Goal: Find contact information

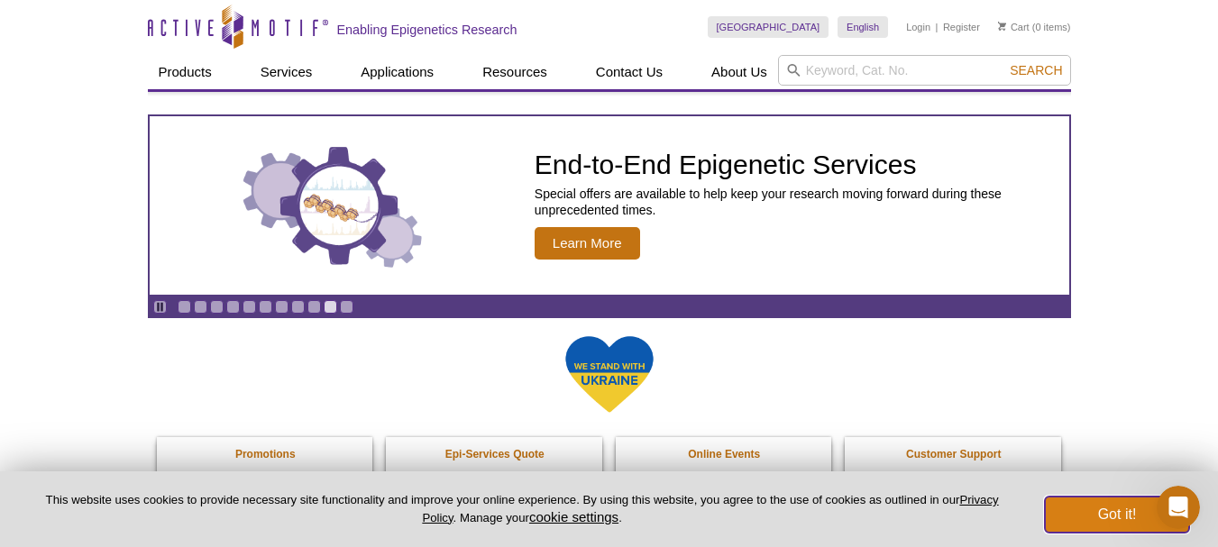
click at [1085, 519] on button "Got it!" at bounding box center [1117, 515] width 144 height 36
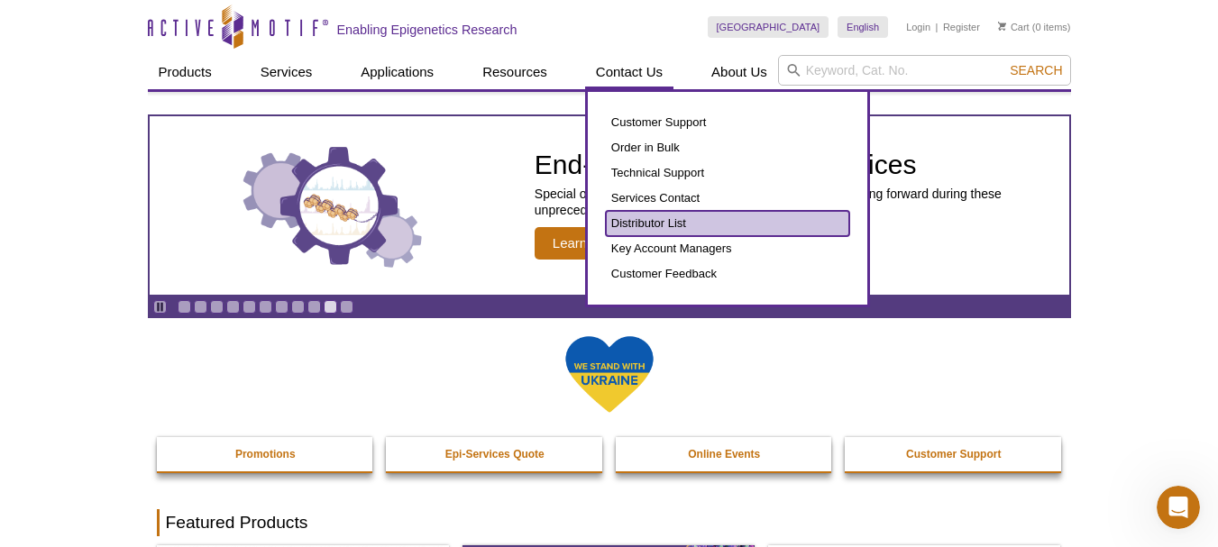
click at [647, 223] on link "Distributor List" at bounding box center [727, 223] width 243 height 25
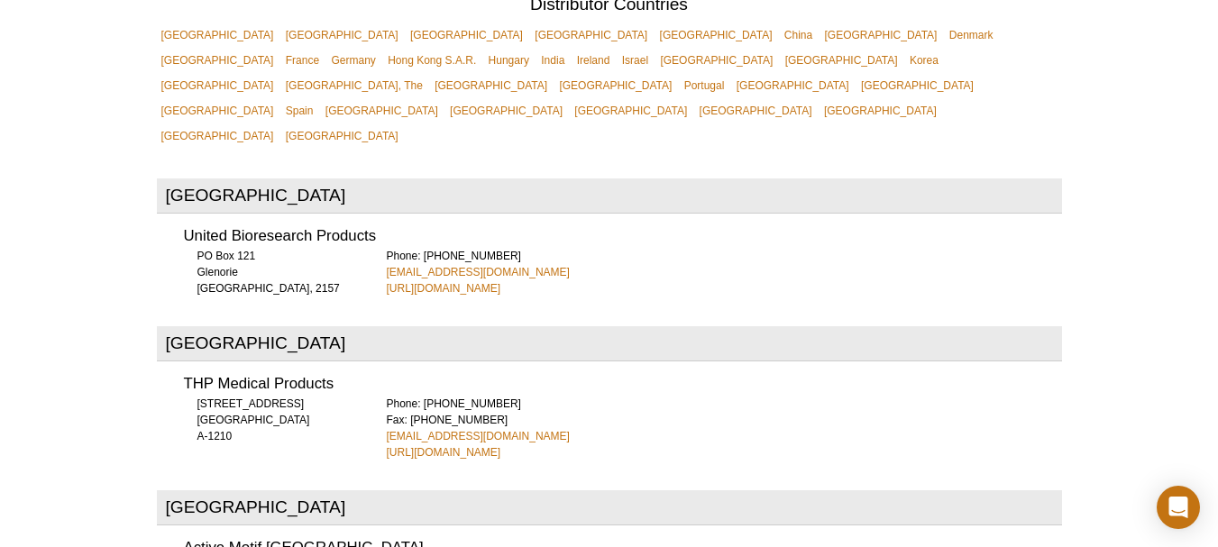
scroll to position [697, 0]
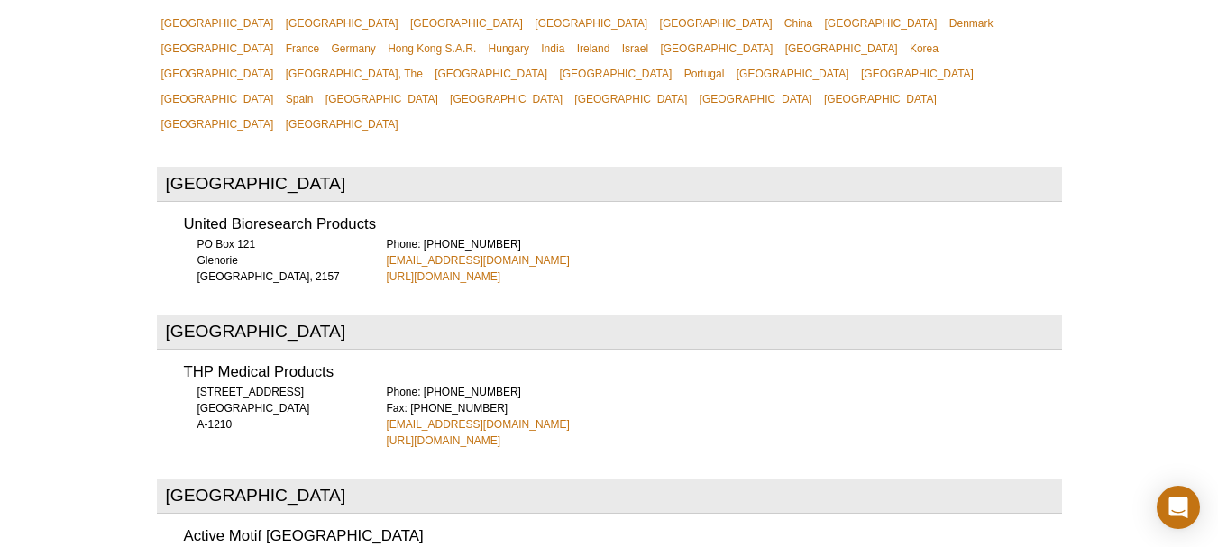
click at [548, 236] on div "Phone: [PHONE_NUMBER] [EMAIL_ADDRESS][DOMAIN_NAME] [URL][DOMAIN_NAME]" at bounding box center [724, 260] width 675 height 49
copy link "[EMAIL_ADDRESS][DOMAIN_NAME]"
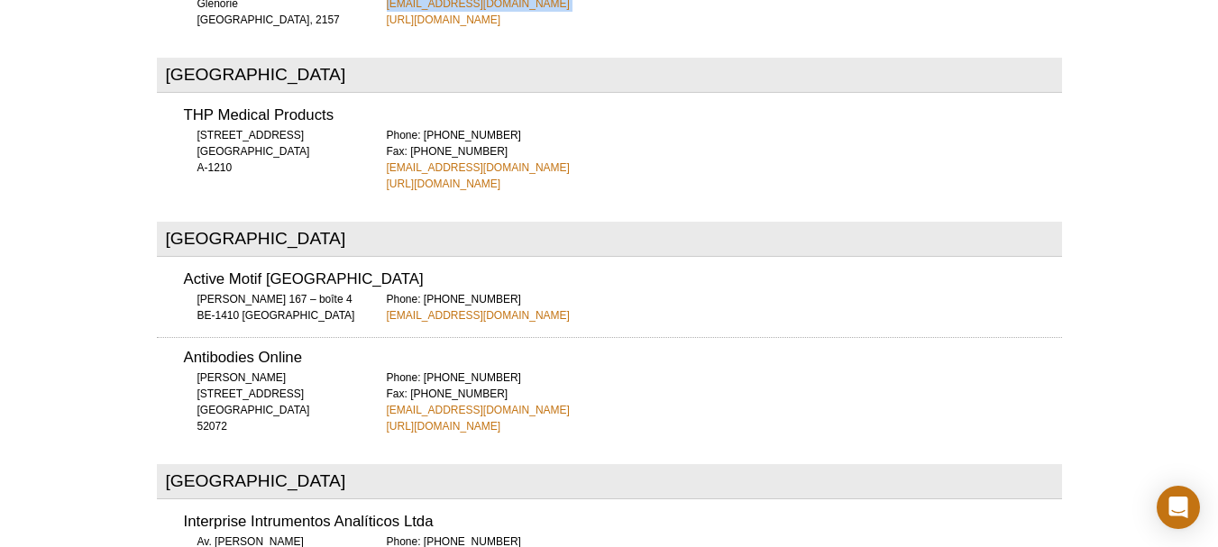
scroll to position [961, 0]
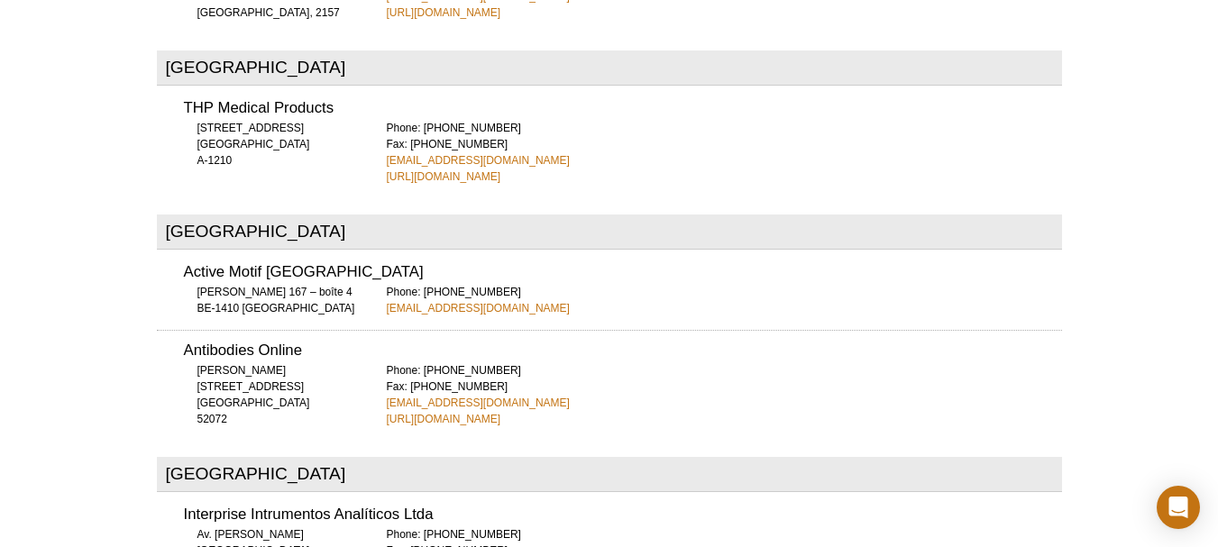
click at [477, 120] on div "Phone: [PHONE_NUMBER] Fax: [PHONE_NUMBER] [EMAIL_ADDRESS][DOMAIN_NAME] [URL][DO…" at bounding box center [724, 152] width 675 height 65
copy link "[EMAIL_ADDRESS][DOMAIN_NAME]"
click at [544, 363] on div "Phone: [PHONE_NUMBER] Fax: [PHONE_NUMBER] [EMAIL_ADDRESS][DOMAIN_NAME] [URL][DO…" at bounding box center [724, 395] width 675 height 65
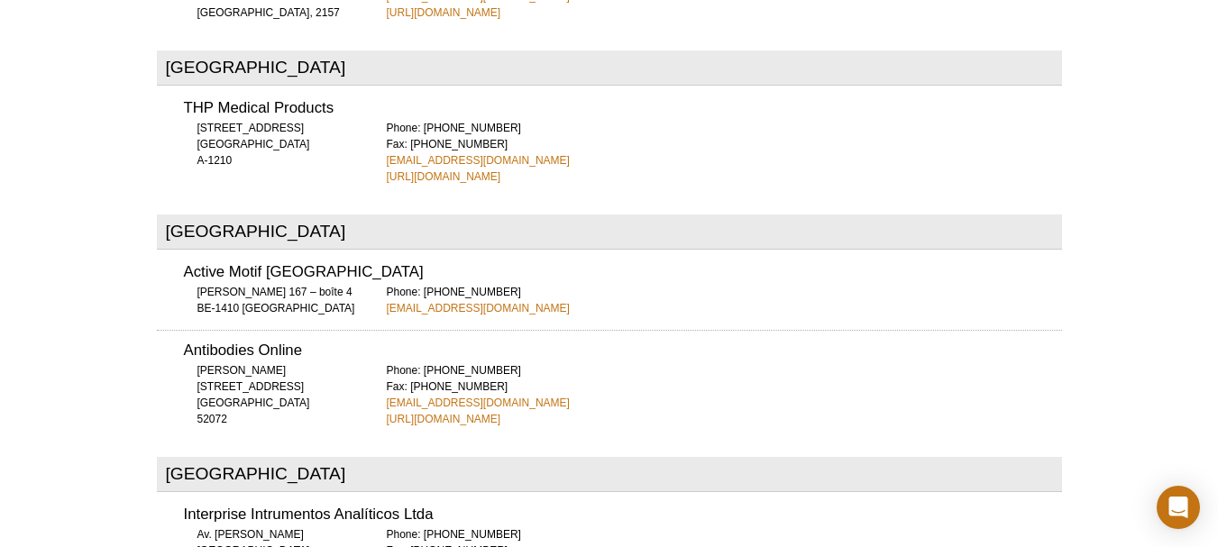
click at [544, 363] on div "Phone: [PHONE_NUMBER] Fax: [PHONE_NUMBER] [EMAIL_ADDRESS][DOMAIN_NAME] [URL][DO…" at bounding box center [724, 395] width 675 height 65
copy link "[EMAIL_ADDRESS][DOMAIN_NAME]"
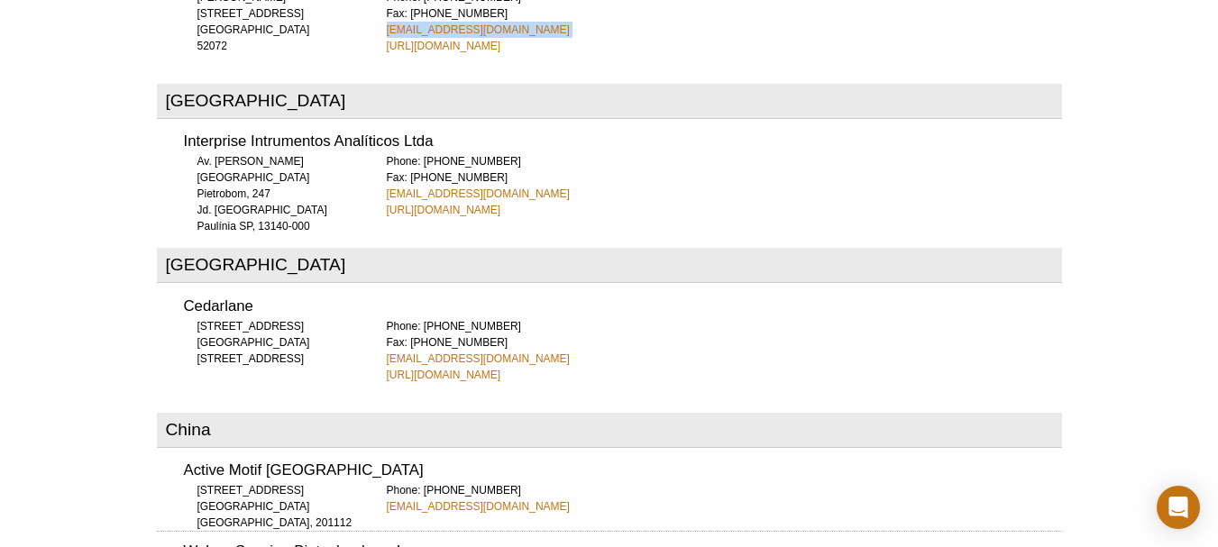
scroll to position [1382, 0]
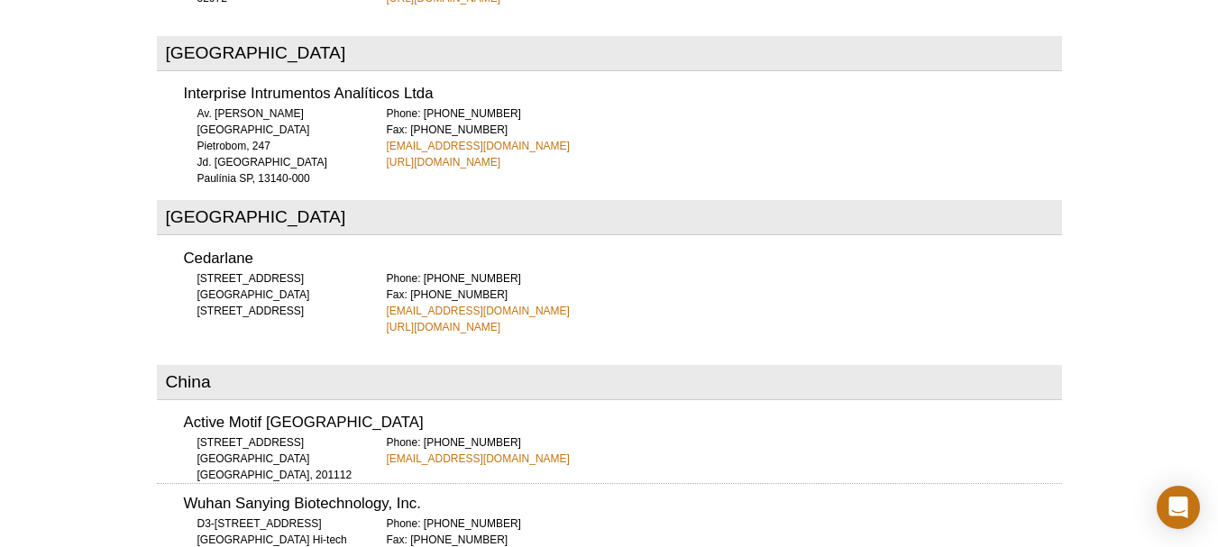
click at [519, 106] on div "Phone: [PHONE_NUMBER] Fax: [PHONE_NUMBER] [EMAIL_ADDRESS][DOMAIN_NAME] [URL][DO…" at bounding box center [724, 138] width 675 height 65
copy link "[EMAIL_ADDRESS][DOMAIN_NAME]"
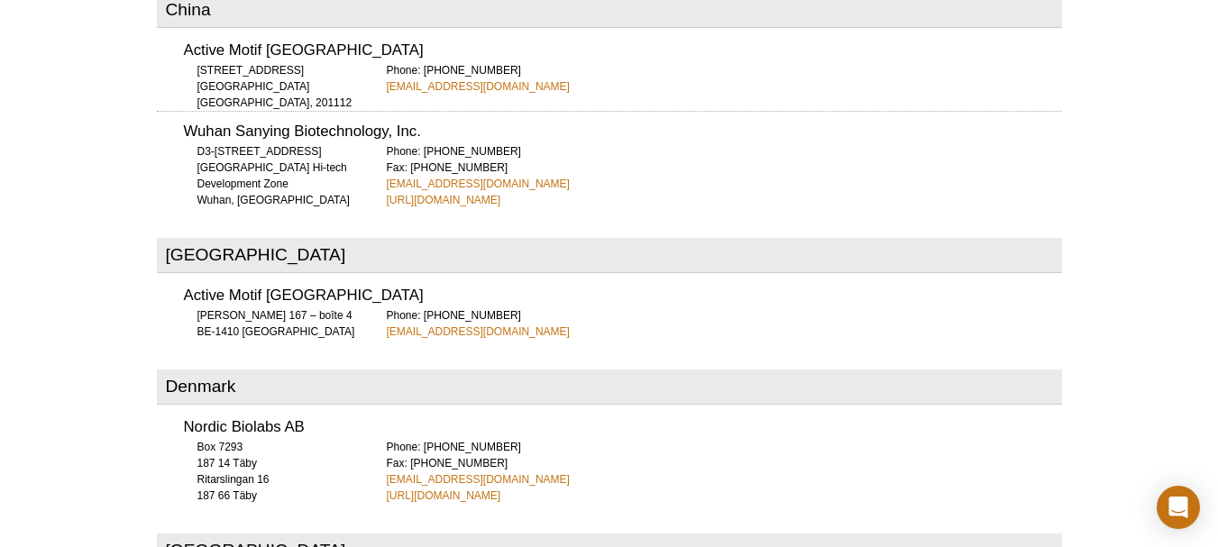
scroll to position [1815, 0]
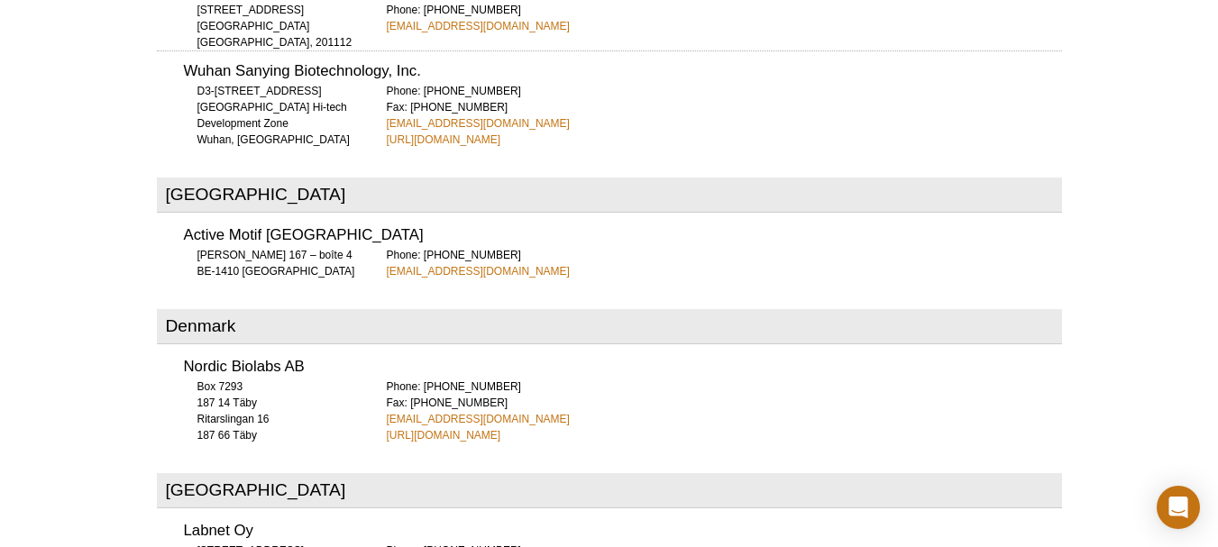
click at [502, 379] on div "Phone: [PHONE_NUMBER] Fax: [PHONE_NUMBER] [EMAIL_ADDRESS][DOMAIN_NAME] [URL][DO…" at bounding box center [724, 411] width 675 height 65
copy link "[EMAIL_ADDRESS][DOMAIN_NAME]"
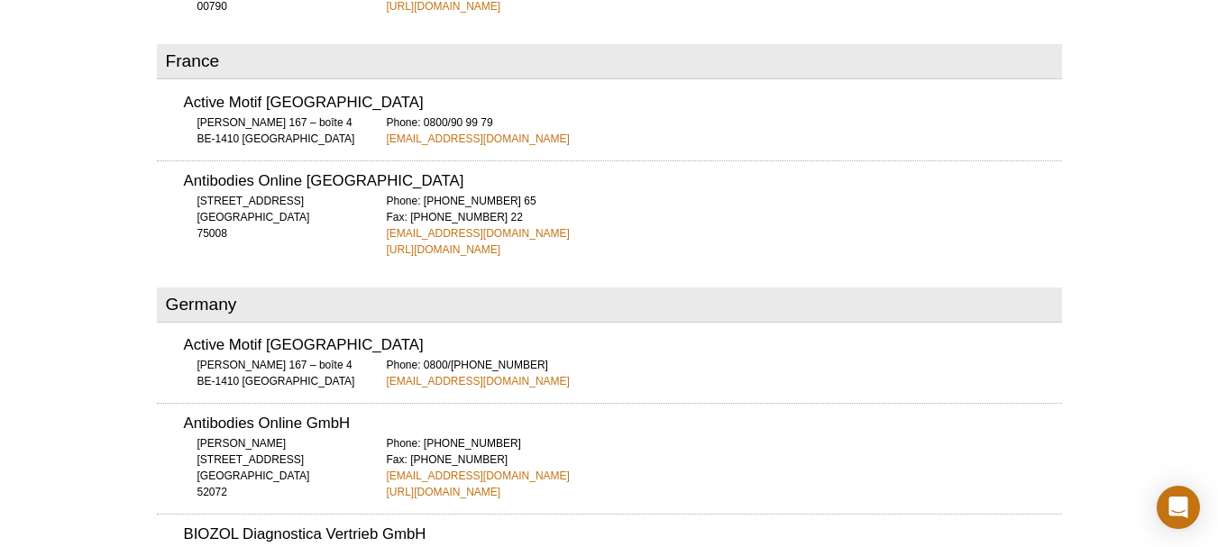
scroll to position [2416, 0]
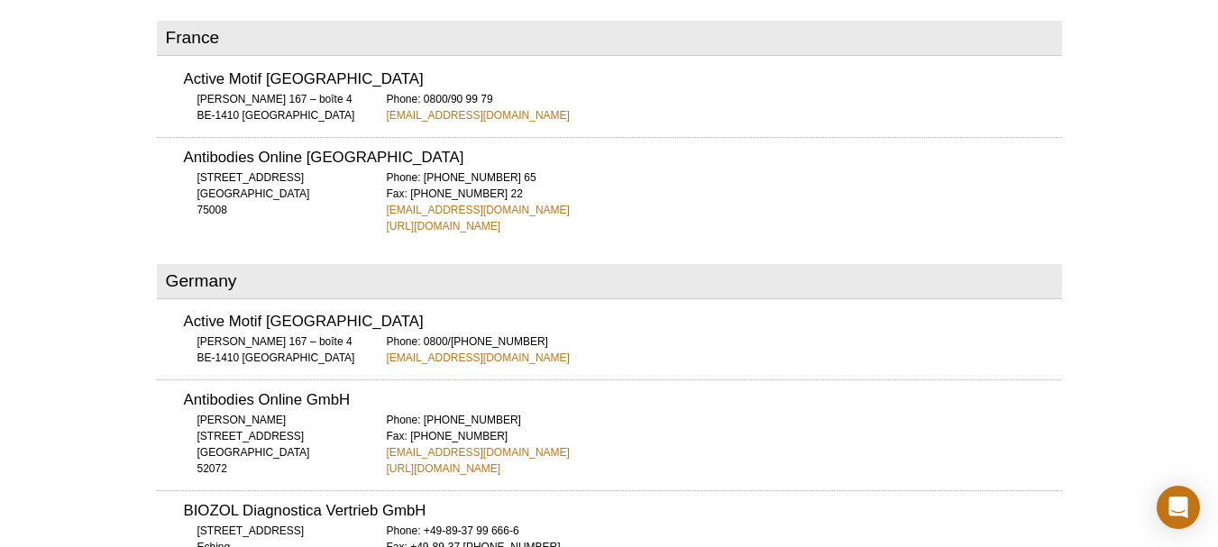
click at [530, 170] on div "Phone: [PHONE_NUMBER] 65 Fax: [PHONE_NUMBER] 22 [EMAIL_ADDRESS][DOMAIN_NAME] [U…" at bounding box center [724, 202] width 675 height 65
copy link "[EMAIL_ADDRESS][DOMAIN_NAME]"
click at [539, 412] on div "Phone: [PHONE_NUMBER] Fax: [PHONE_NUMBER] [EMAIL_ADDRESS][DOMAIN_NAME] [URL][DO…" at bounding box center [724, 444] width 675 height 65
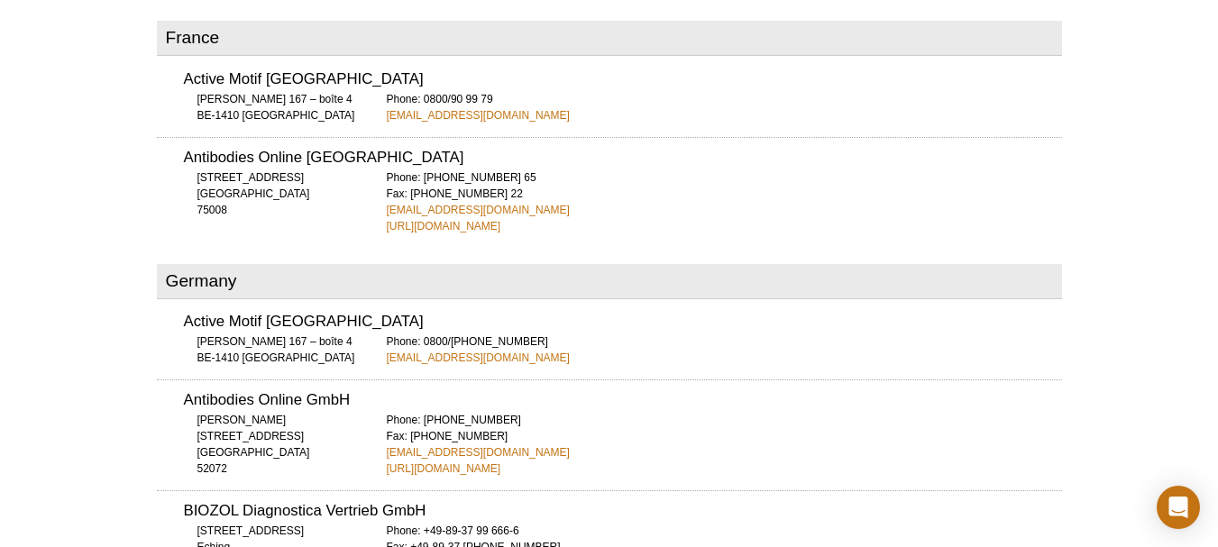
click at [539, 412] on div "Phone: [PHONE_NUMBER] Fax: [PHONE_NUMBER] [EMAIL_ADDRESS][DOMAIN_NAME] [URL][DO…" at bounding box center [724, 444] width 675 height 65
copy link "[EMAIL_ADDRESS][DOMAIN_NAME]"
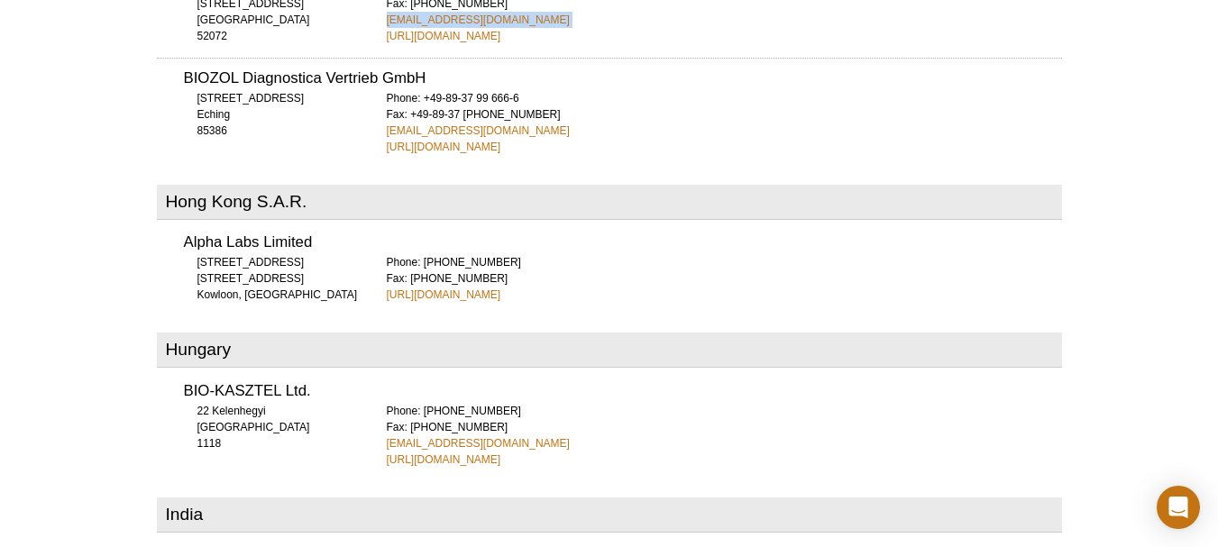
scroll to position [2933, 0]
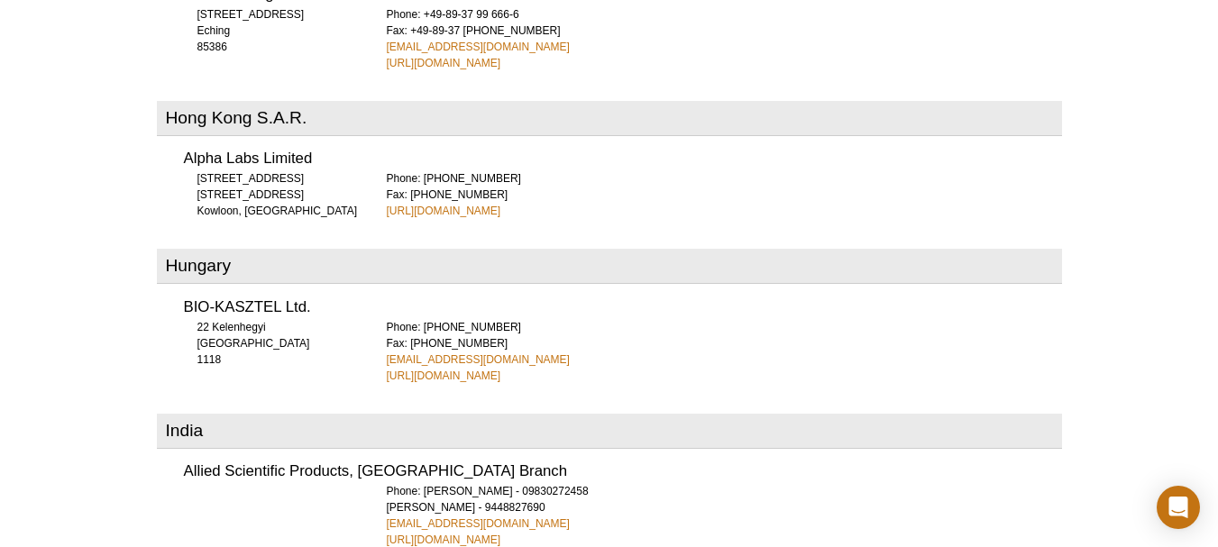
click at [546, 483] on div "Phone: [PERSON_NAME] - 09830272458 [PERSON_NAME] - 9448827690 [EMAIL_ADDRESS][D…" at bounding box center [724, 515] width 675 height 65
copy link "[EMAIL_ADDRESS][DOMAIN_NAME]"
click at [473, 319] on div "Phone: [PHONE_NUMBER] Fax: [PHONE_NUMBER] [EMAIL_ADDRESS][DOMAIN_NAME] [URL][DO…" at bounding box center [724, 351] width 675 height 65
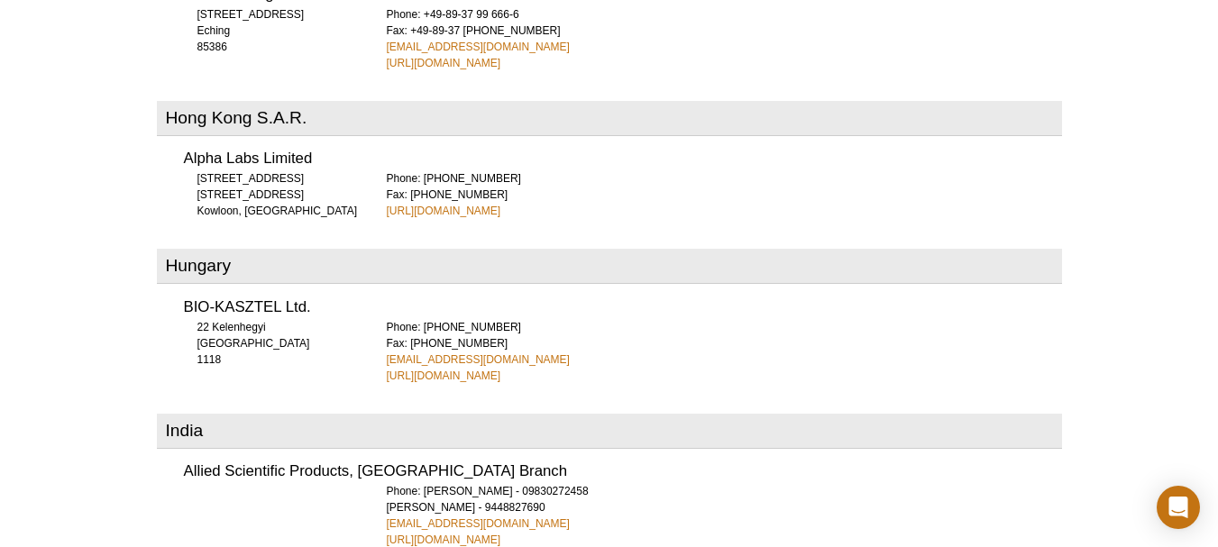
click at [473, 319] on div "Phone: [PHONE_NUMBER] Fax: [PHONE_NUMBER] [EMAIL_ADDRESS][DOMAIN_NAME] [URL][DO…" at bounding box center [724, 351] width 675 height 65
copy link "[EMAIL_ADDRESS][DOMAIN_NAME]"
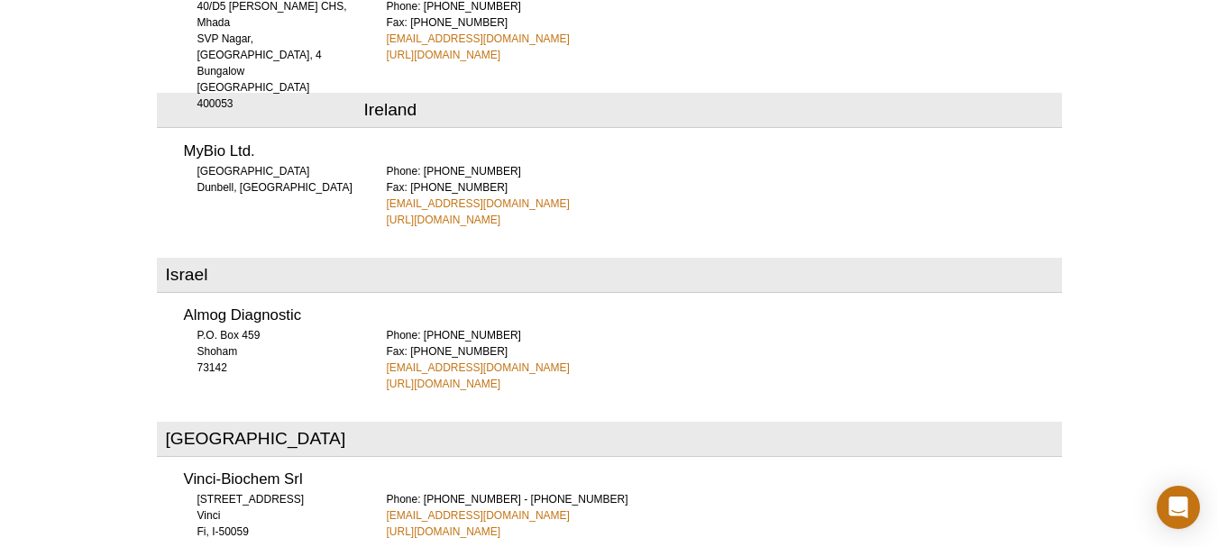
scroll to position [3914, 0]
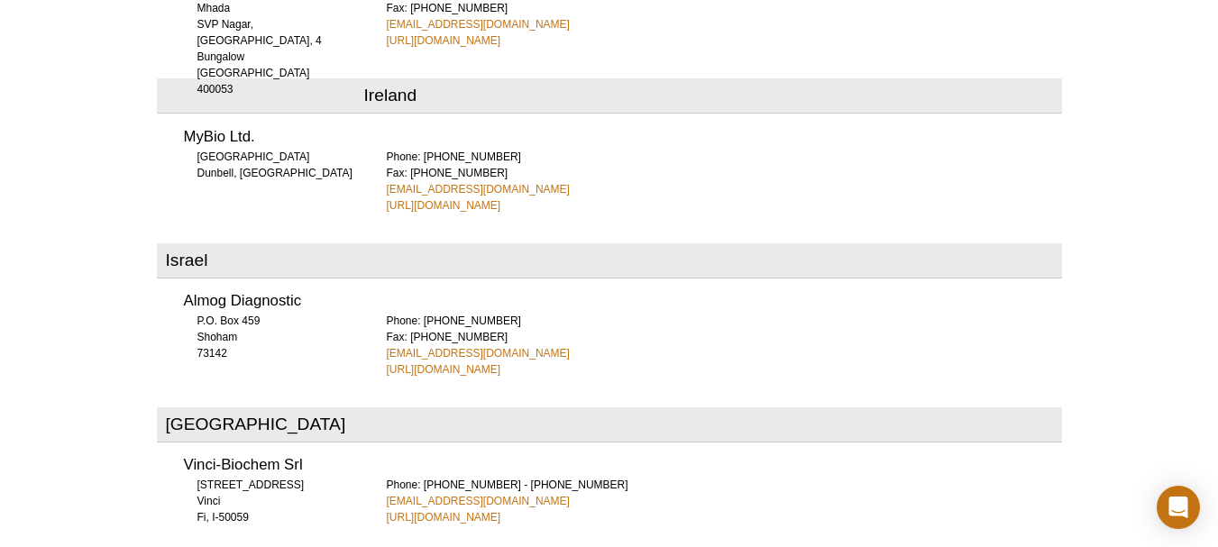
click at [465, 149] on div "Phone: [PHONE_NUMBER] Fax: [PHONE_NUMBER] [EMAIL_ADDRESS][DOMAIN_NAME] [URL][DO…" at bounding box center [724, 181] width 675 height 65
copy link "[EMAIL_ADDRESS][DOMAIN_NAME]"
click at [477, 313] on div "Phone: [PHONE_NUMBER] Fax: [PHONE_NUMBER] [EMAIL_ADDRESS][DOMAIN_NAME] [URL][DO…" at bounding box center [724, 345] width 675 height 65
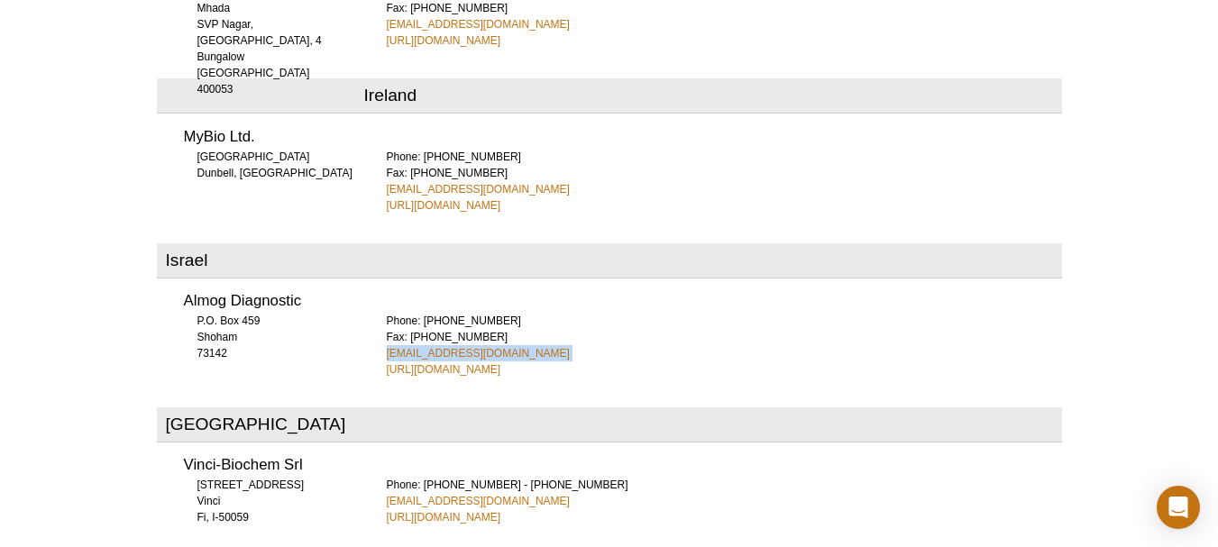
click at [477, 313] on div "Phone: [PHONE_NUMBER] Fax: [PHONE_NUMBER] [EMAIL_ADDRESS][DOMAIN_NAME] [URL][DO…" at bounding box center [724, 345] width 675 height 65
click at [495, 477] on div "Phone: [PHONE_NUMBER] - [PHONE_NUMBER] [EMAIL_ADDRESS][DOMAIN_NAME] [URL][DOMAI…" at bounding box center [724, 501] width 675 height 49
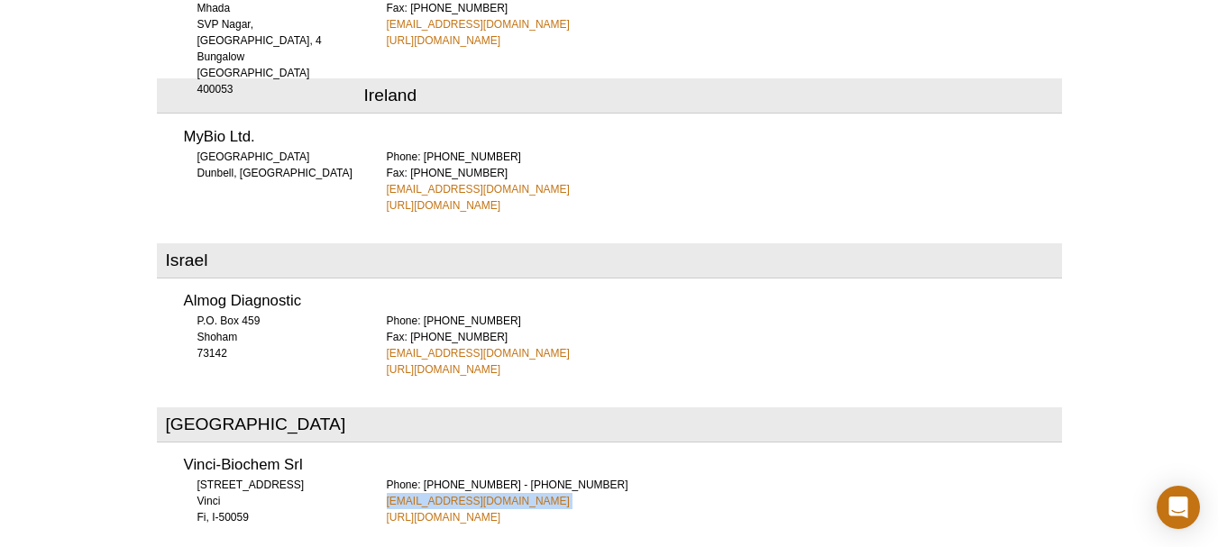
click at [495, 477] on div "Phone: [PHONE_NUMBER] - [PHONE_NUMBER] [EMAIL_ADDRESS][DOMAIN_NAME] [URL][DOMAI…" at bounding box center [724, 501] width 675 height 49
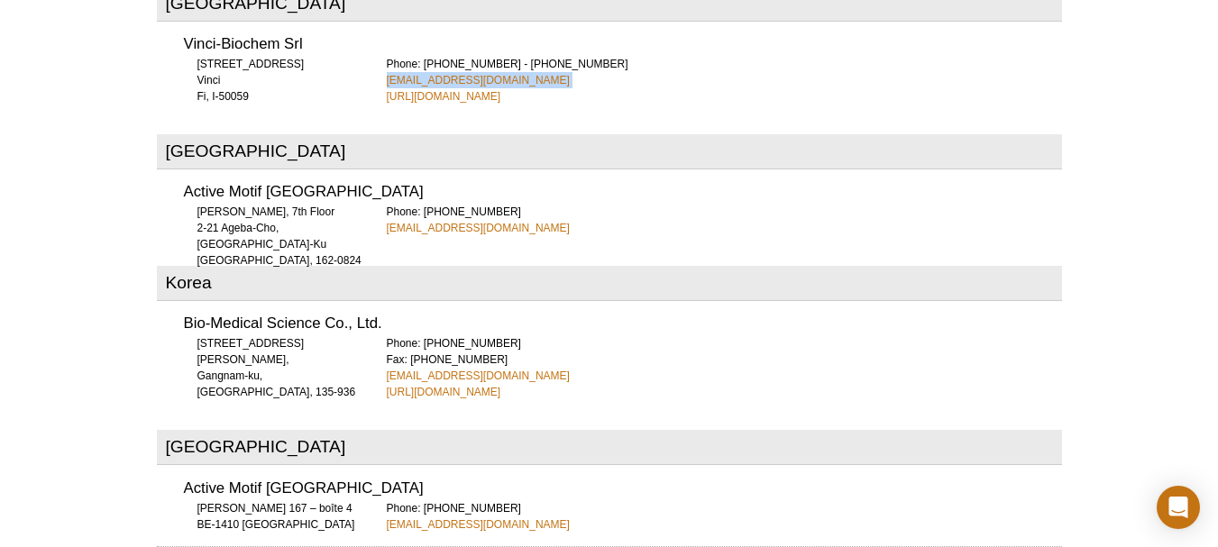
scroll to position [4346, 0]
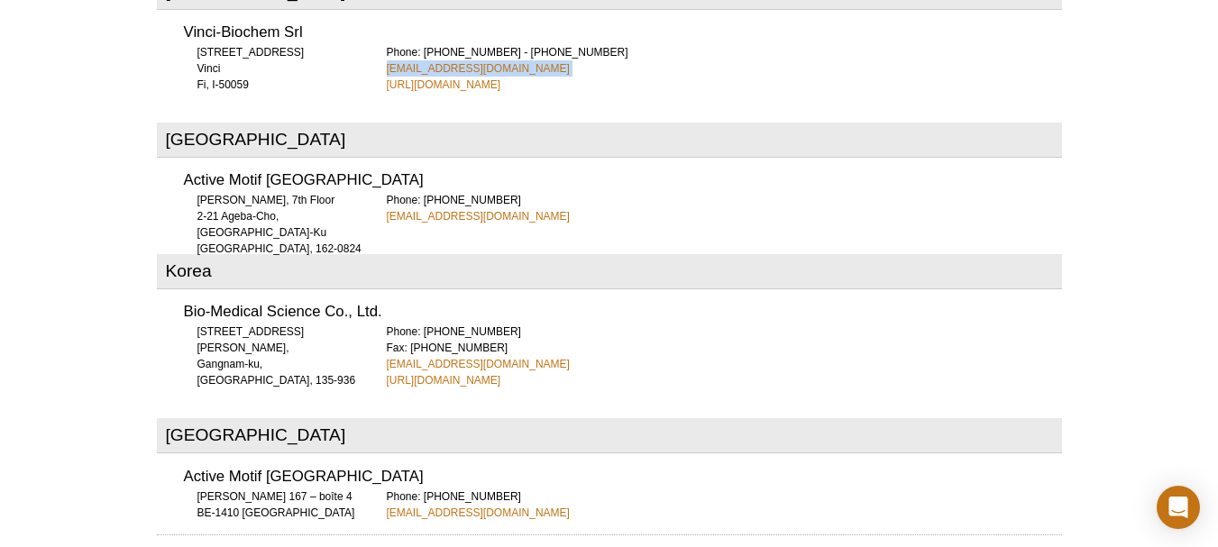
click at [452, 324] on div "Phone: [PHONE_NUMBER] Fax: [PHONE_NUMBER] [EMAIL_ADDRESS][DOMAIN_NAME] [URL][DO…" at bounding box center [724, 356] width 675 height 65
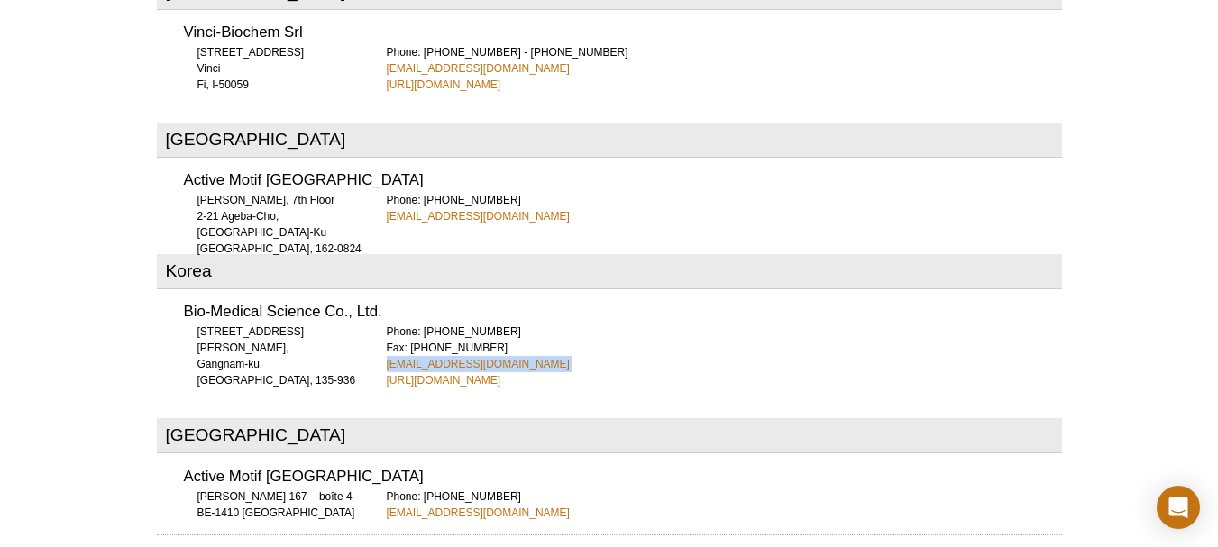
click at [452, 324] on div "Phone: [PHONE_NUMBER] Fax: [PHONE_NUMBER] [EMAIL_ADDRESS][DOMAIN_NAME] [URL][DO…" at bounding box center [724, 356] width 675 height 65
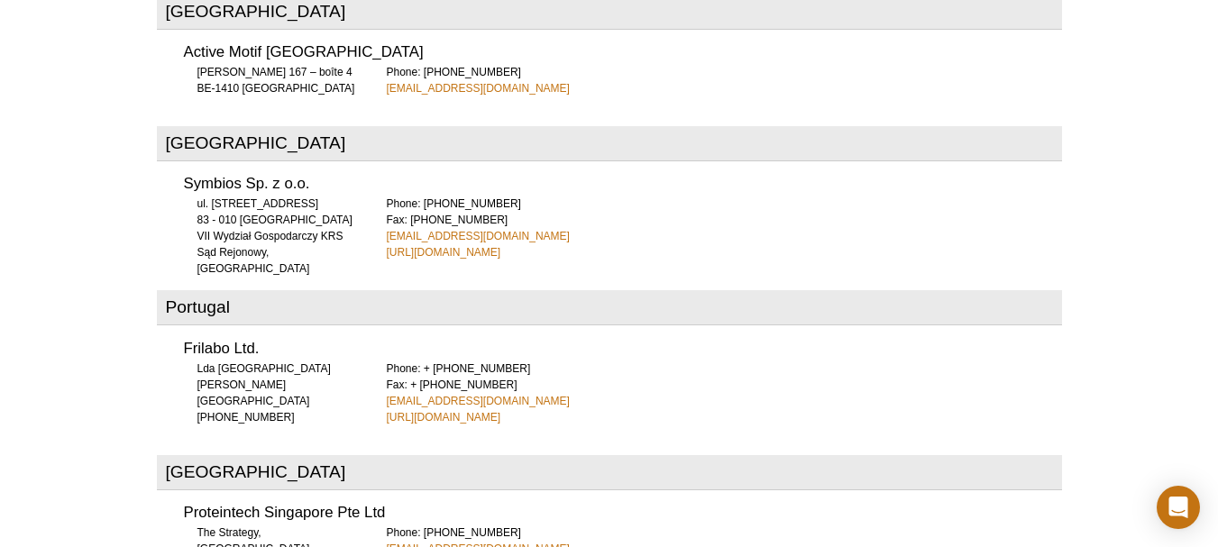
scroll to position [5271, 0]
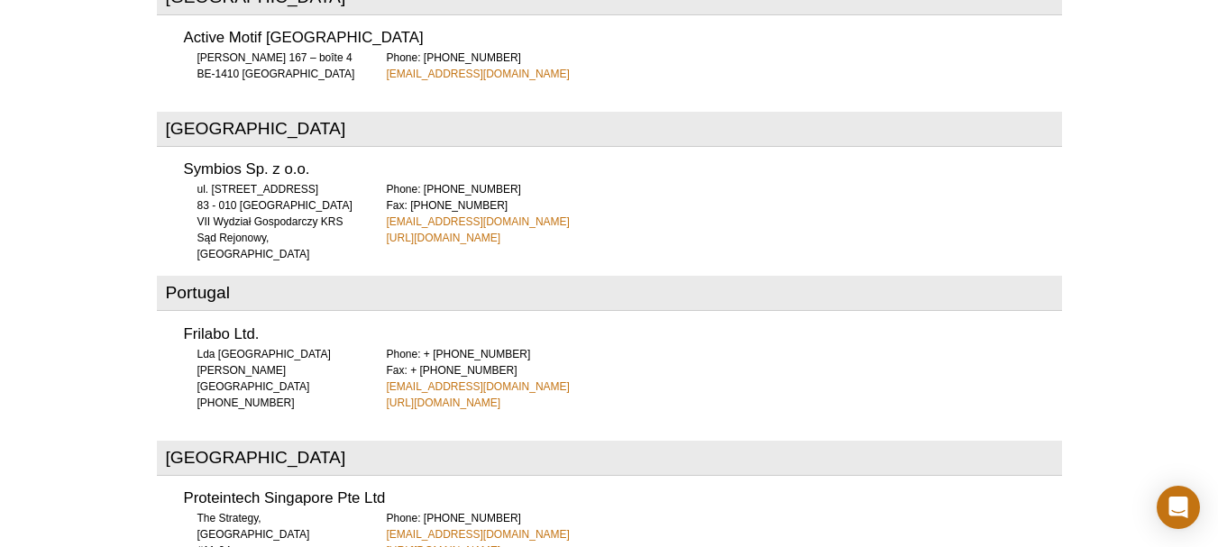
click at [515, 181] on div "Phone: [PHONE_NUMBER] Fax: [PHONE_NUMBER] [EMAIL_ADDRESS][DOMAIN_NAME] [URL][DO…" at bounding box center [724, 213] width 675 height 65
click at [478, 346] on div "Phone: + [PHONE_NUMBER] Fax: + [PHONE_NUMBER] [EMAIL_ADDRESS][DOMAIN_NAME] [URL…" at bounding box center [724, 378] width 675 height 65
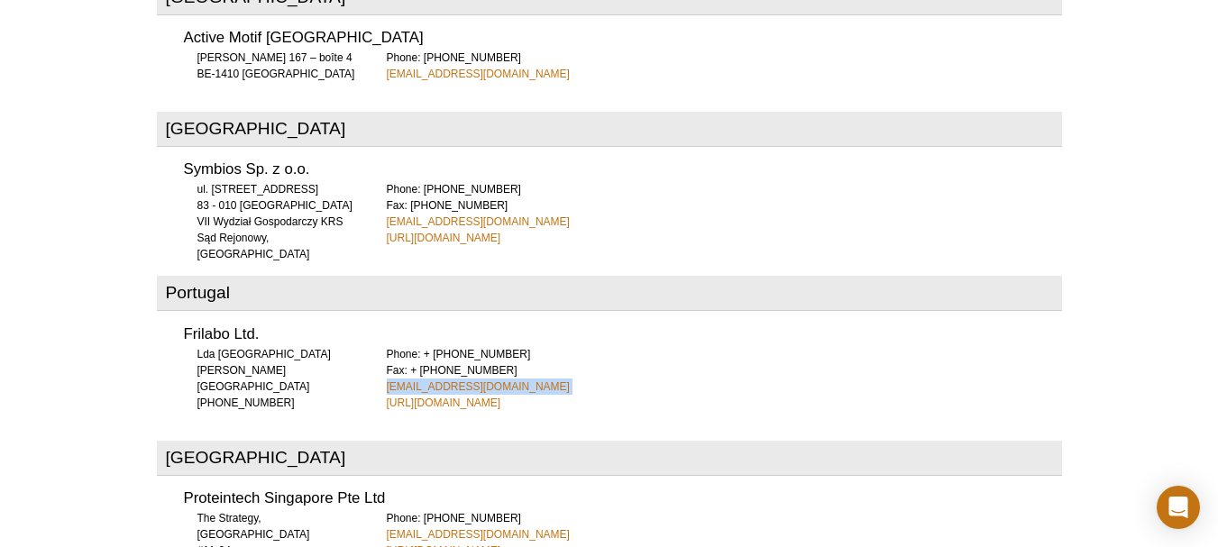
click at [478, 346] on div "Phone: + [PHONE_NUMBER] Fax: + [PHONE_NUMBER] [EMAIL_ADDRESS][DOMAIN_NAME] [URL…" at bounding box center [724, 378] width 675 height 65
click at [503, 510] on div "Phone: [PHONE_NUMBER] [EMAIL_ADDRESS][DOMAIN_NAME] [URL][DOMAIN_NAME]" at bounding box center [724, 534] width 675 height 49
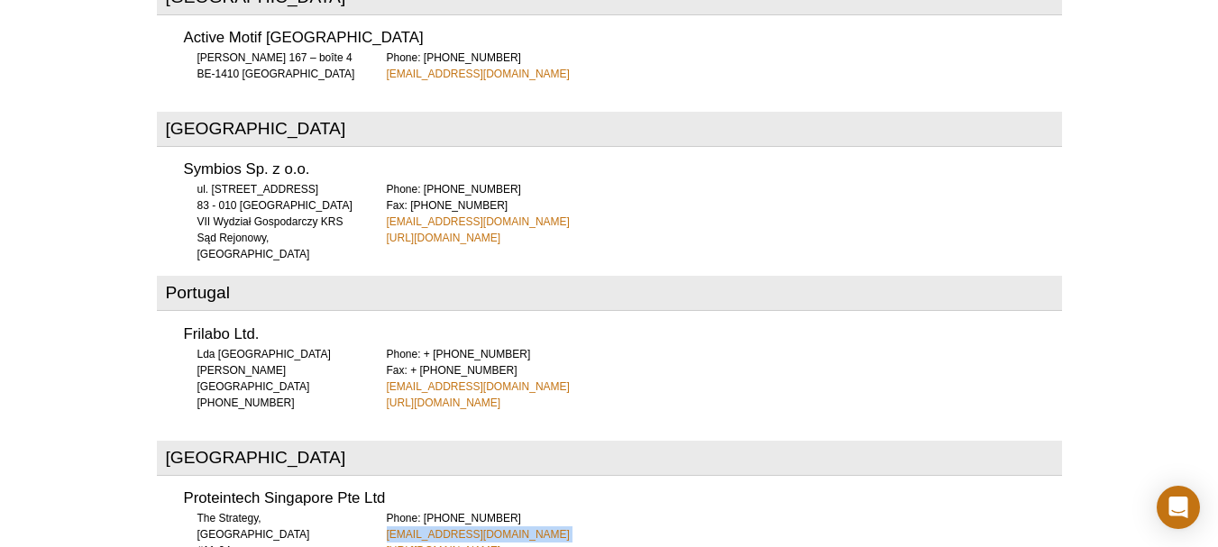
click at [503, 510] on div "Phone: [PHONE_NUMBER] [EMAIL_ADDRESS][DOMAIN_NAME] [URL][DOMAIN_NAME]" at bounding box center [724, 534] width 675 height 49
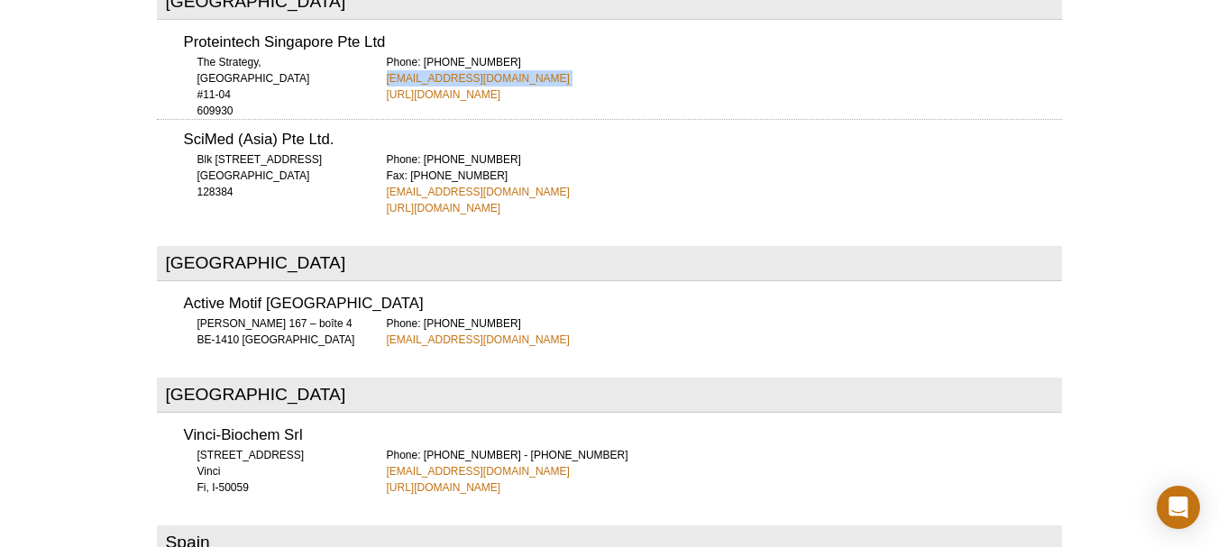
scroll to position [5740, 0]
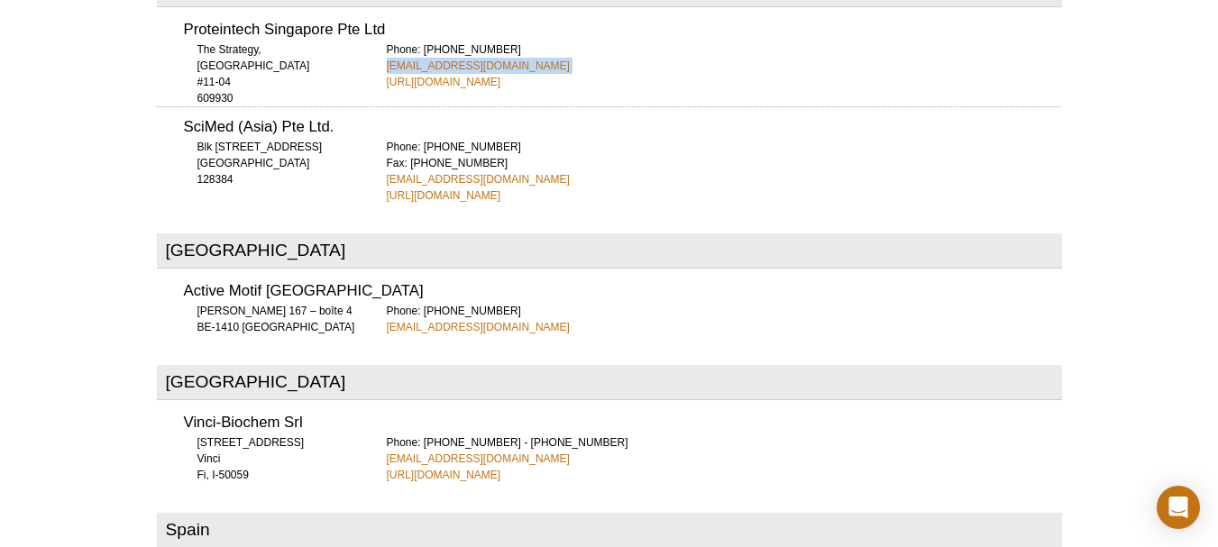
click at [500, 139] on div "Phone: [PHONE_NUMBER] Fax: [PHONE_NUMBER] [EMAIL_ADDRESS][DOMAIN_NAME] [URL][DO…" at bounding box center [724, 171] width 675 height 65
click at [491, 435] on div "Phone: [PHONE_NUMBER] - [PHONE_NUMBER] [EMAIL_ADDRESS][DOMAIN_NAME] [URL][DOMAI…" at bounding box center [724, 459] width 675 height 49
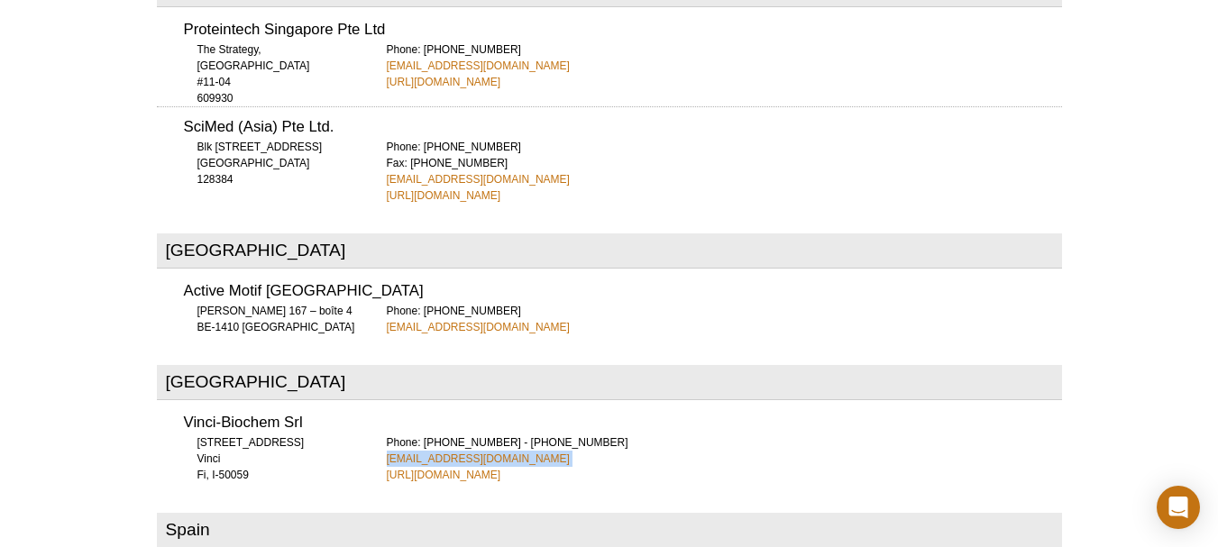
click at [491, 435] on div "Phone: [PHONE_NUMBER] - [PHONE_NUMBER] [EMAIL_ADDRESS][DOMAIN_NAME] [URL][DOMAI…" at bounding box center [724, 459] width 675 height 49
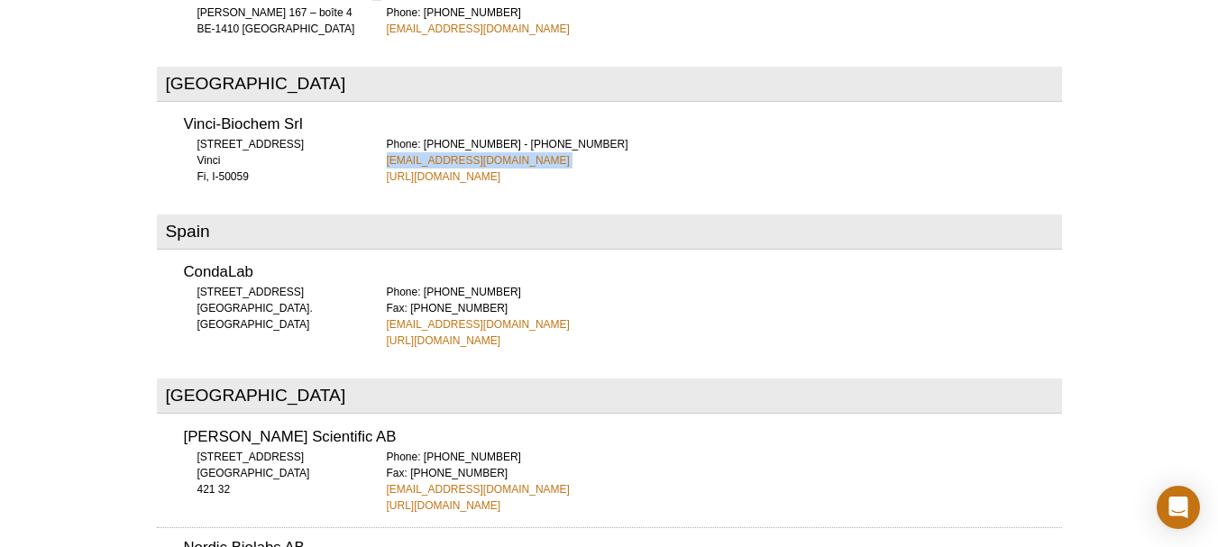
scroll to position [6053, 0]
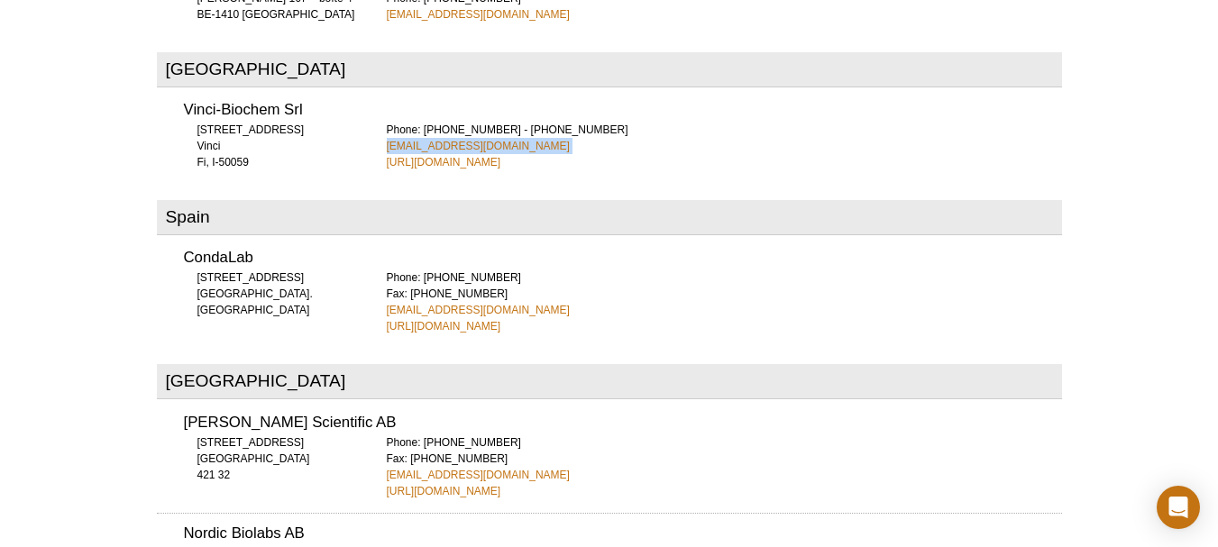
click at [514, 270] on div "Phone: [PHONE_NUMBER] Fax: [PHONE_NUMBER] [EMAIL_ADDRESS][DOMAIN_NAME] [URL][DO…" at bounding box center [724, 302] width 675 height 65
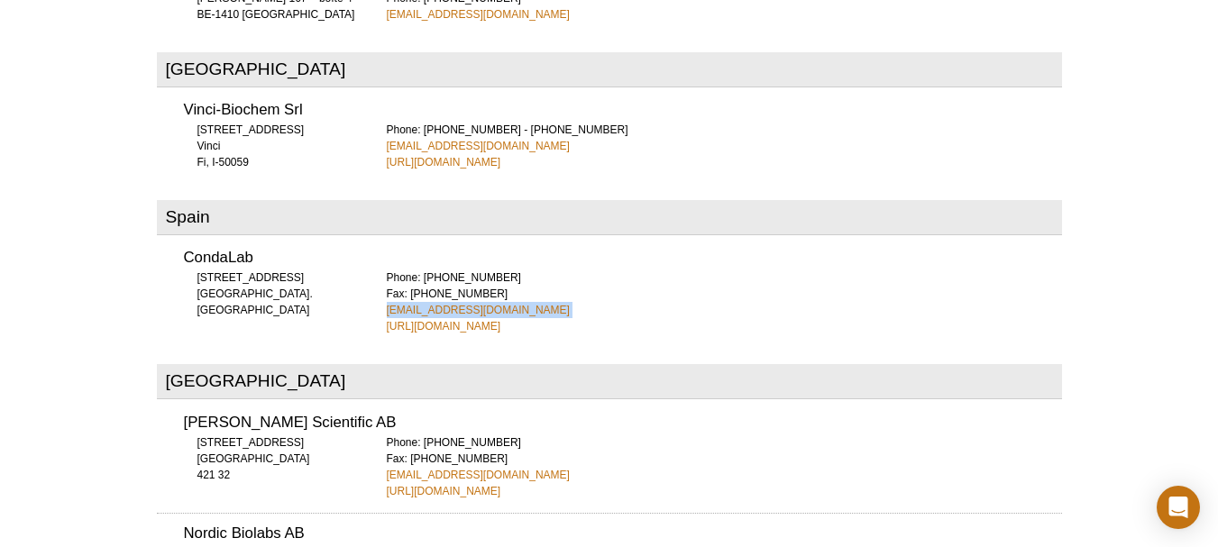
click at [514, 270] on div "Phone: [PHONE_NUMBER] Fax: [PHONE_NUMBER] [EMAIL_ADDRESS][DOMAIN_NAME] [URL][DO…" at bounding box center [724, 302] width 675 height 65
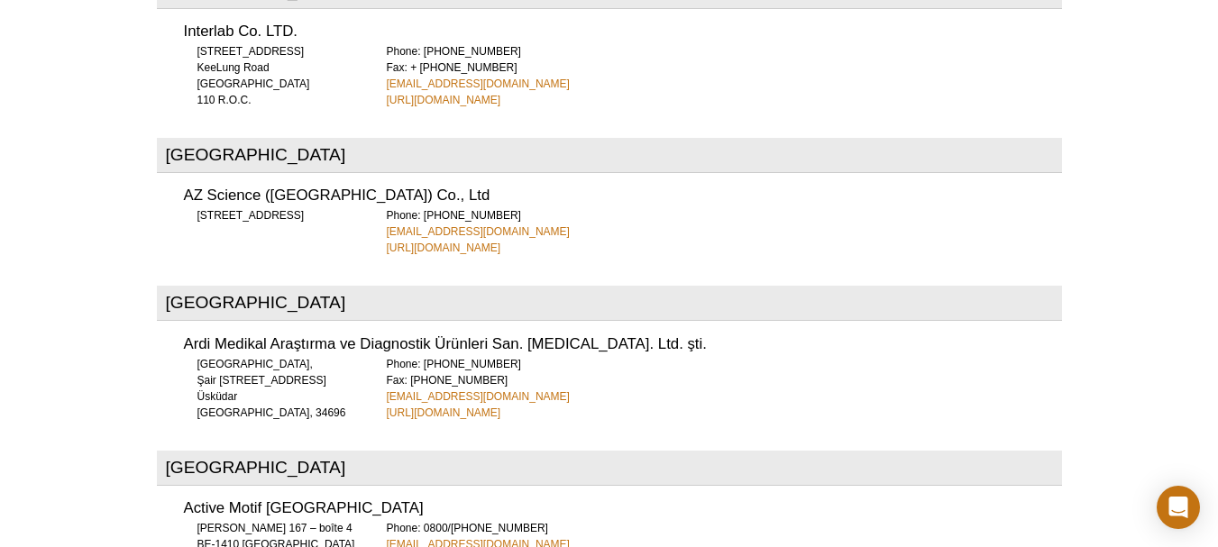
scroll to position [6976, 0]
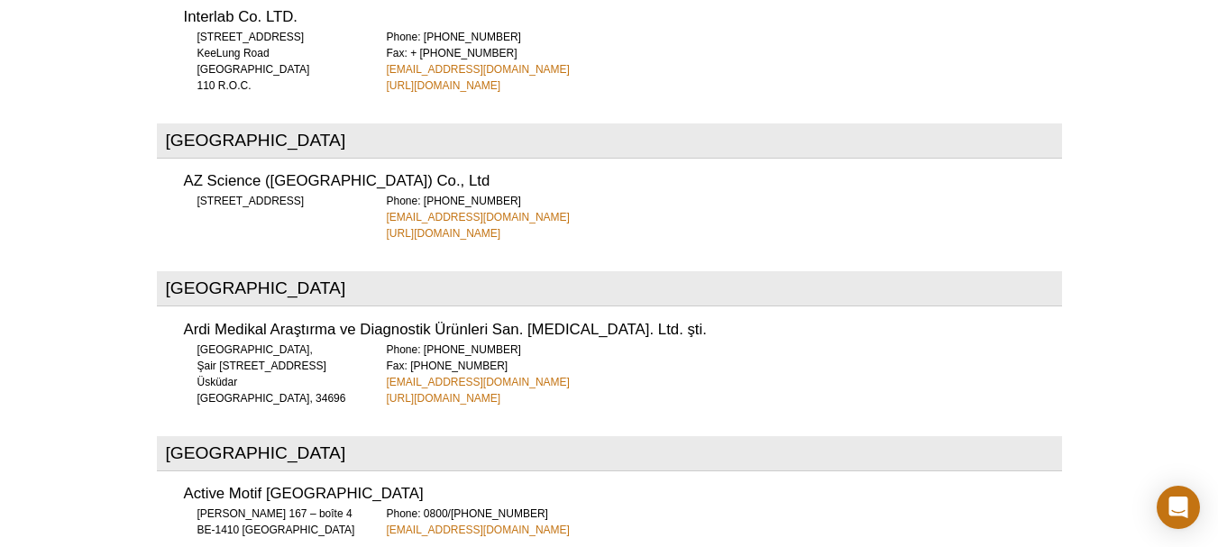
click at [475, 193] on div "Phone: [PHONE_NUMBER] [EMAIL_ADDRESS][DOMAIN_NAME] [URL][DOMAIN_NAME]" at bounding box center [724, 217] width 675 height 49
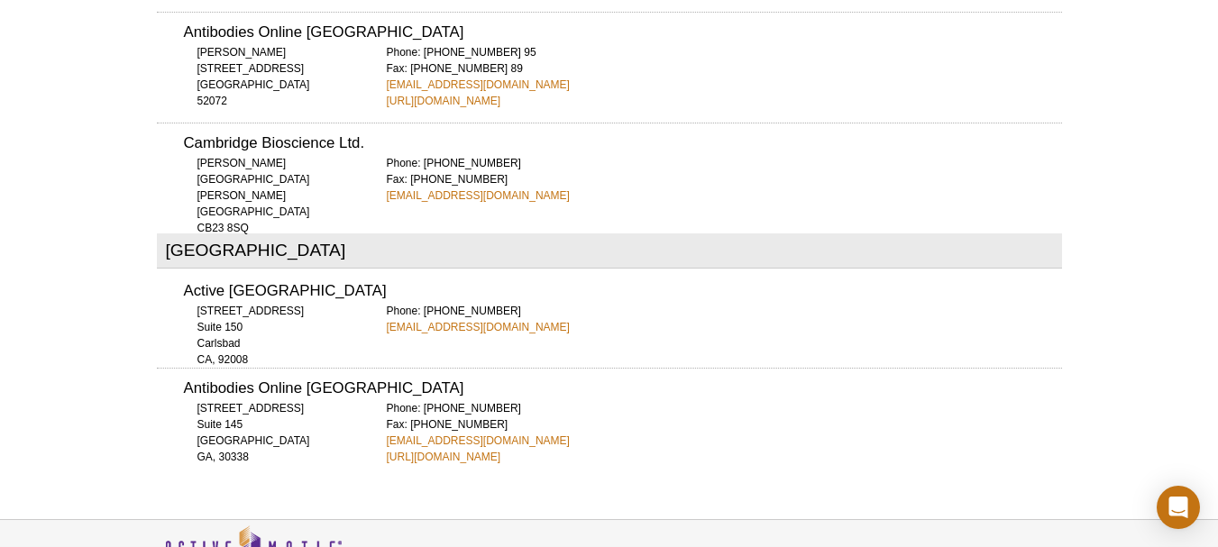
scroll to position [7531, 0]
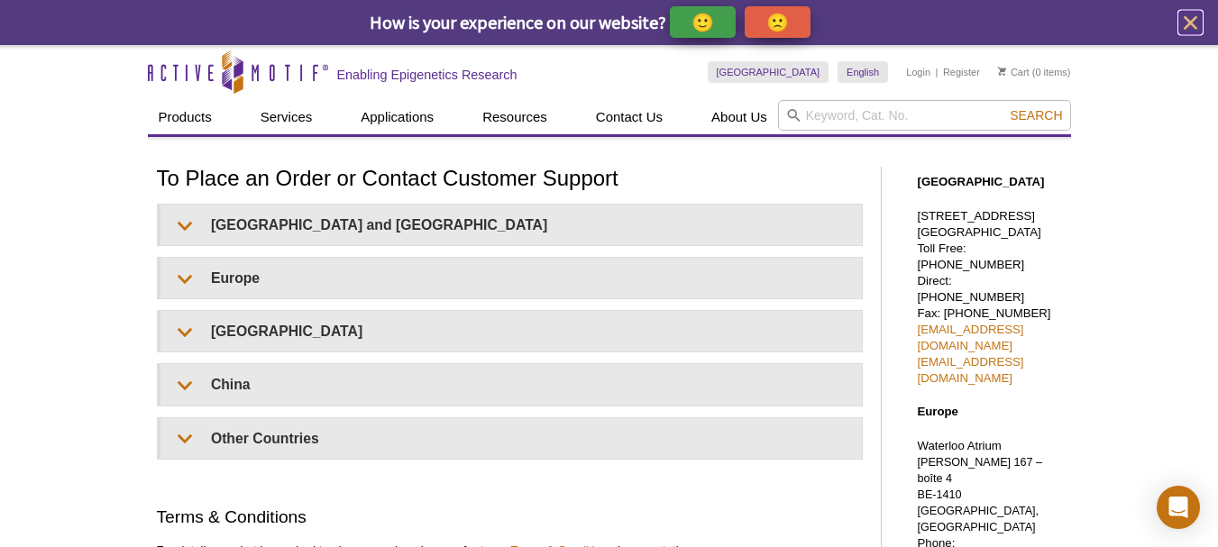
click at [1193, 16] on icon "close" at bounding box center [1191, 23] width 23 height 23
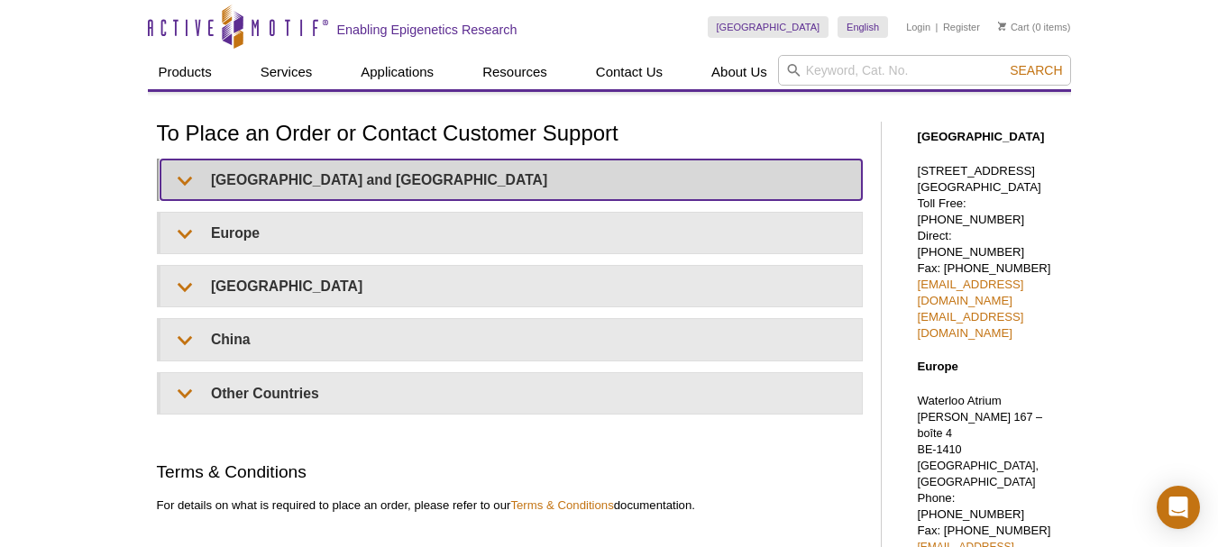
click at [309, 175] on summary "United States and Canada" at bounding box center [512, 180] width 702 height 41
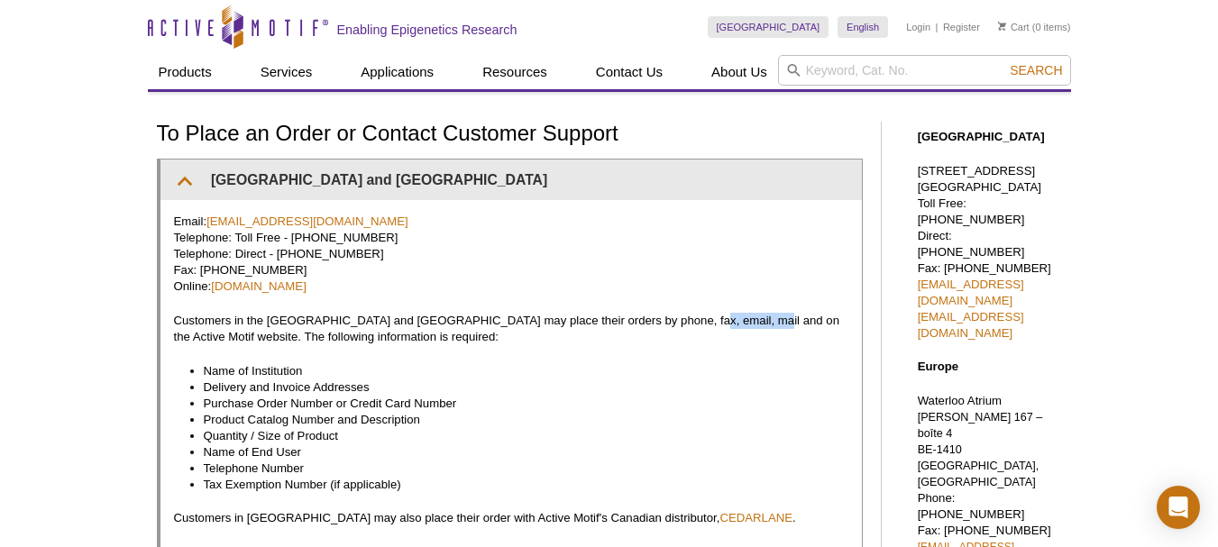
drag, startPoint x: 734, startPoint y: 317, endPoint x: 675, endPoint y: 317, distance: 58.6
click at [675, 317] on p "Customers in the US and Canada may place their orders by phone, fax, email, mai…" at bounding box center [511, 329] width 675 height 32
copy p "Active Motif"
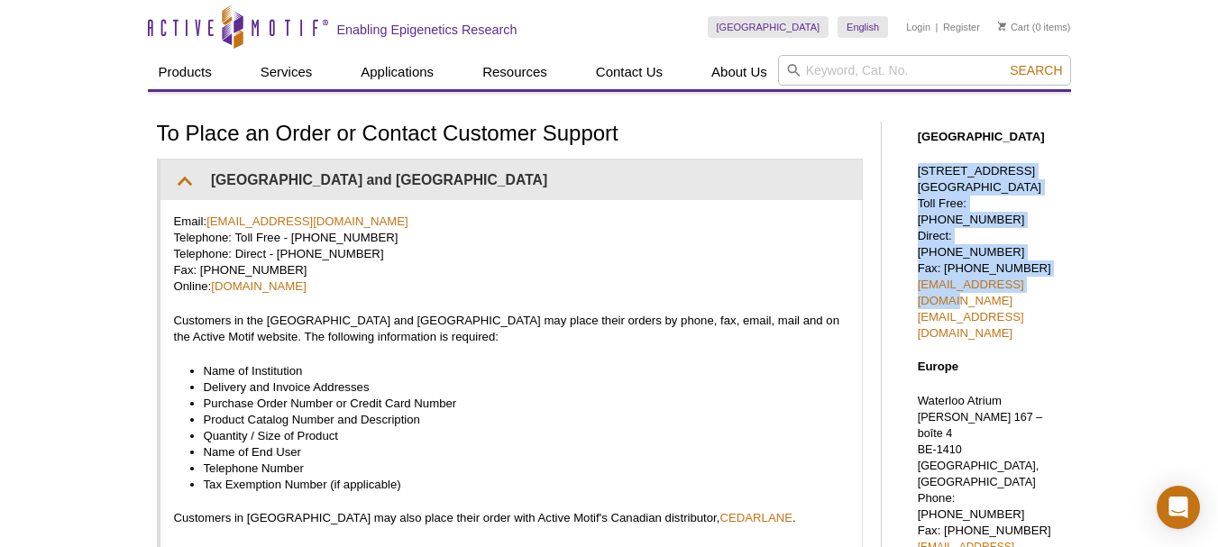
drag, startPoint x: 1043, startPoint y: 263, endPoint x: 919, endPoint y: 175, distance: 152.6
click at [919, 175] on p "1914 Palomar Oaks Way, Suite 150 Carlsbad, CA 92008 Toll Free: 877 222 9543 Dir…" at bounding box center [990, 252] width 144 height 179
copy p "1914 Palomar Oaks Way, Suite 150 Carlsbad, CA 92008 Toll Free: 877 222 9543 Dir…"
